Goal: Find specific fact: Find specific fact

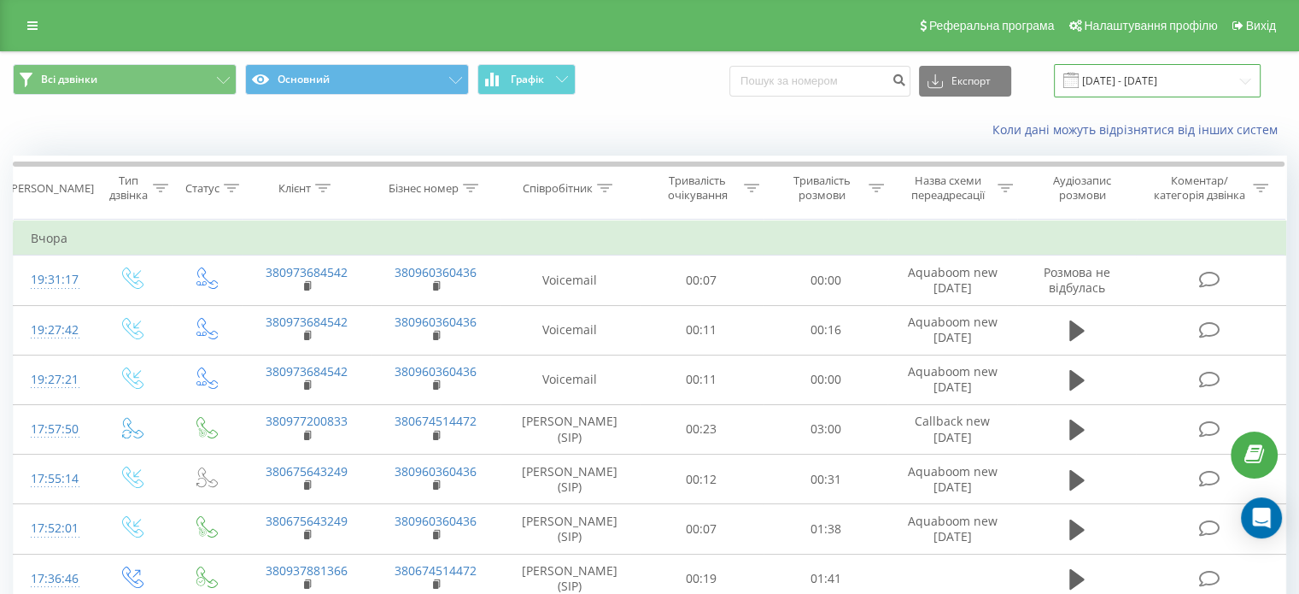
click at [1144, 79] on input "[DATE] - [DATE]" at bounding box center [1157, 80] width 207 height 33
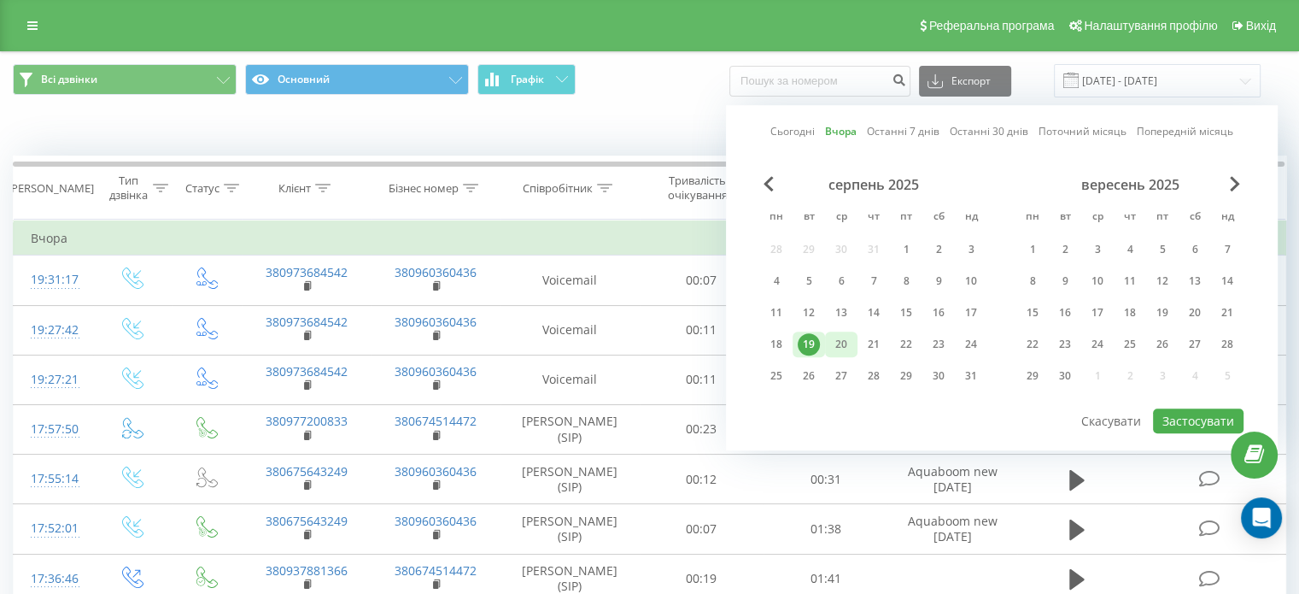
click at [839, 344] on div "20" at bounding box center [841, 344] width 22 height 22
click at [1203, 419] on button "Застосувати" at bounding box center [1198, 420] width 91 height 25
type input "[DATE] - [DATE]"
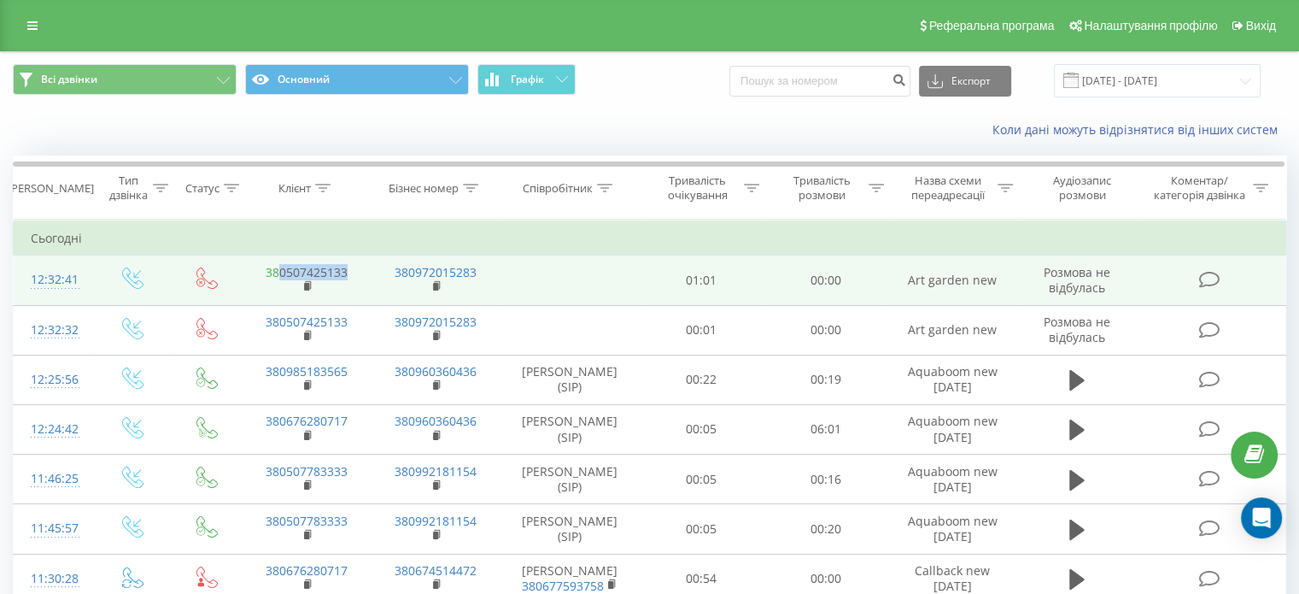
drag, startPoint x: 352, startPoint y: 269, endPoint x: 279, endPoint y: 272, distance: 72.7
click at [279, 272] on td "380507425133" at bounding box center [306, 280] width 129 height 50
copy link "0507425133"
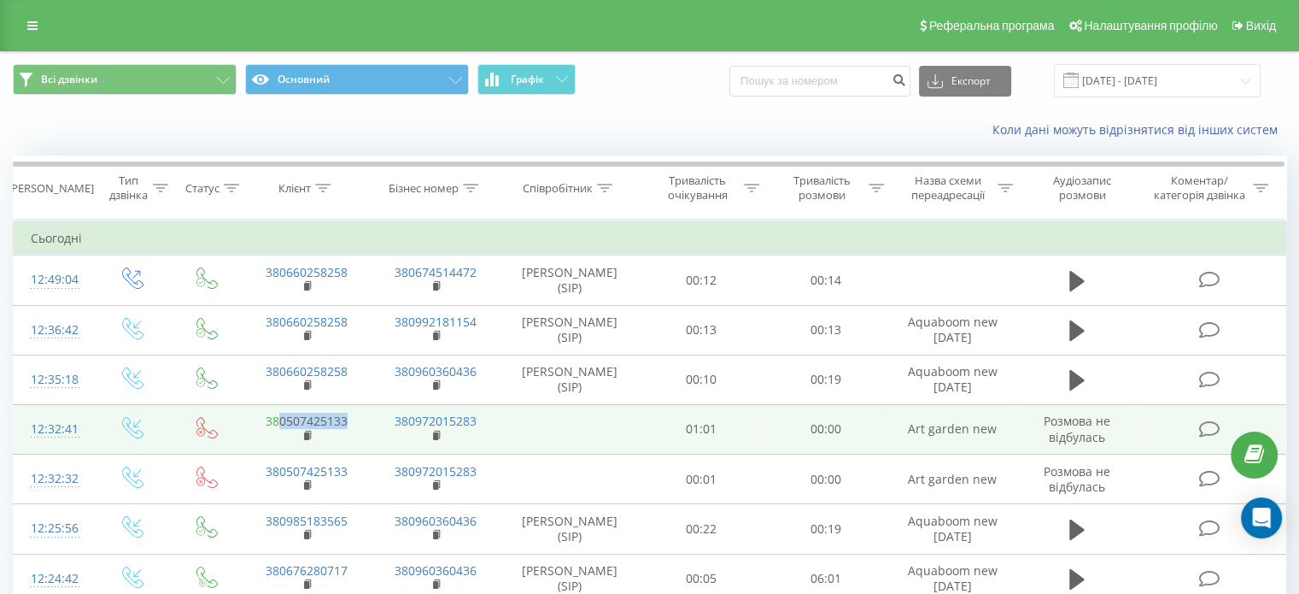
drag, startPoint x: 353, startPoint y: 415, endPoint x: 277, endPoint y: 419, distance: 76.1
click at [277, 419] on td "380507425133" at bounding box center [306, 429] width 129 height 50
copy link "0507425133"
